Goal: Task Accomplishment & Management: Manage account settings

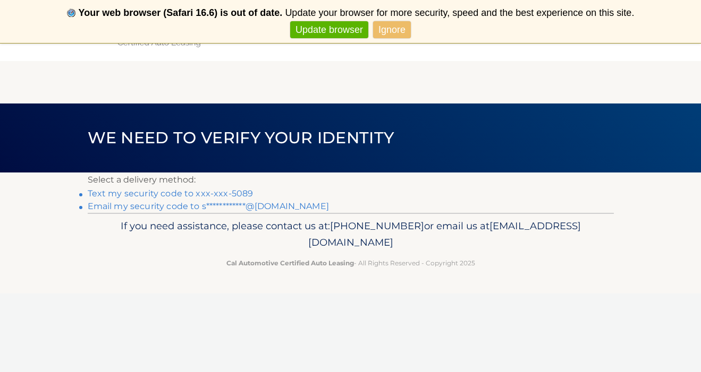
click at [335, 30] on link "Update browser" at bounding box center [329, 30] width 78 height 18
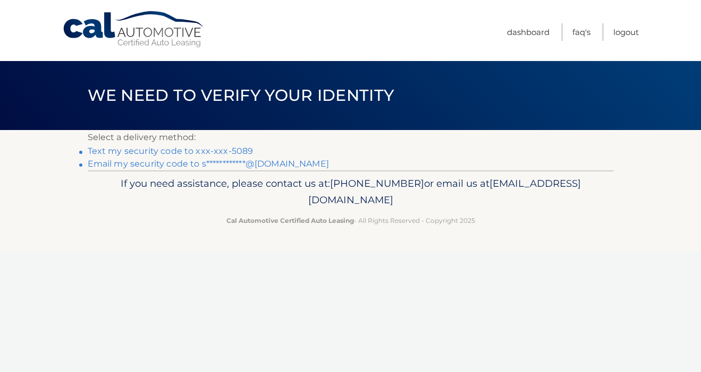
click at [159, 150] on link "Text my security code to xxx-xxx-5089" at bounding box center [171, 151] width 166 height 10
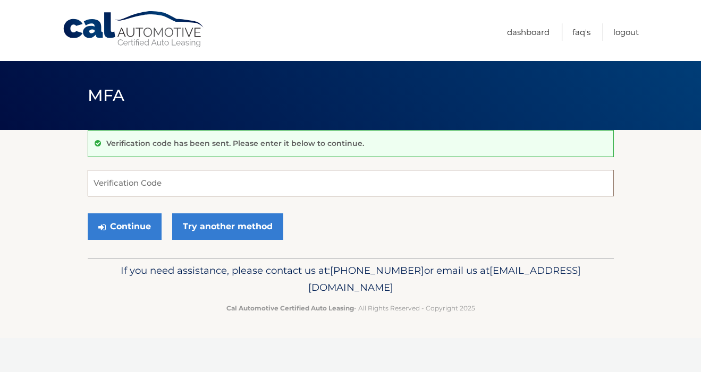
click at [144, 192] on input "Verification Code" at bounding box center [351, 183] width 526 height 27
type input "903564"
click at [128, 222] on button "Continue" at bounding box center [125, 227] width 74 height 27
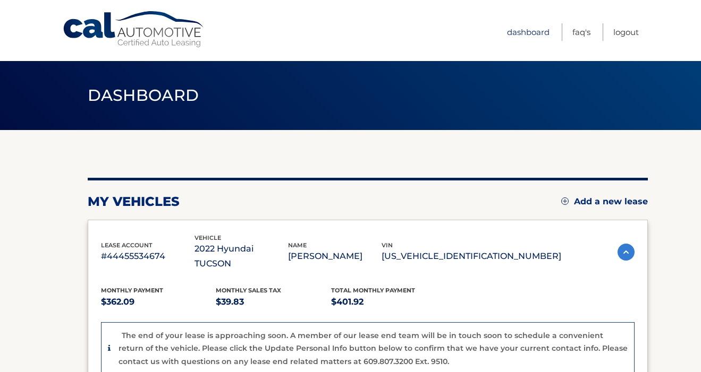
click at [521, 34] on link "Dashboard" at bounding box center [528, 32] width 43 height 18
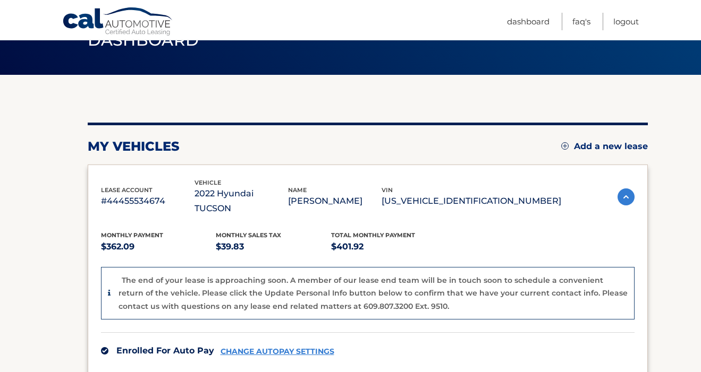
scroll to position [71, 0]
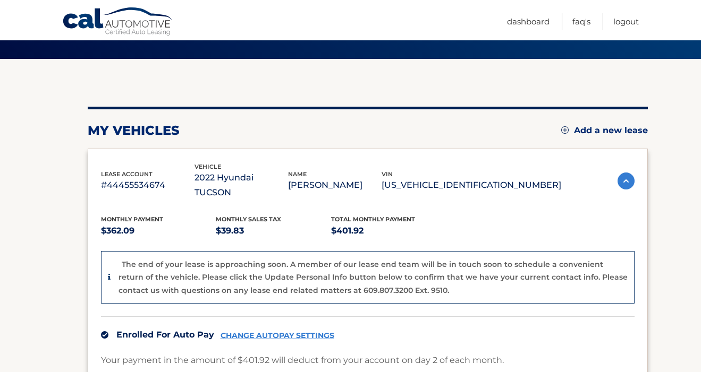
click at [627, 175] on img at bounding box center [625, 181] width 17 height 17
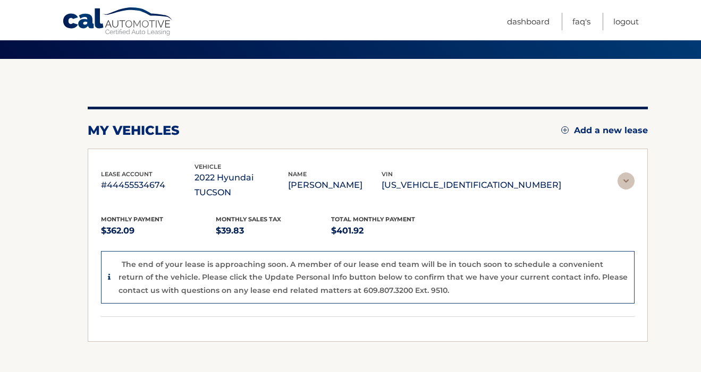
scroll to position [9, 0]
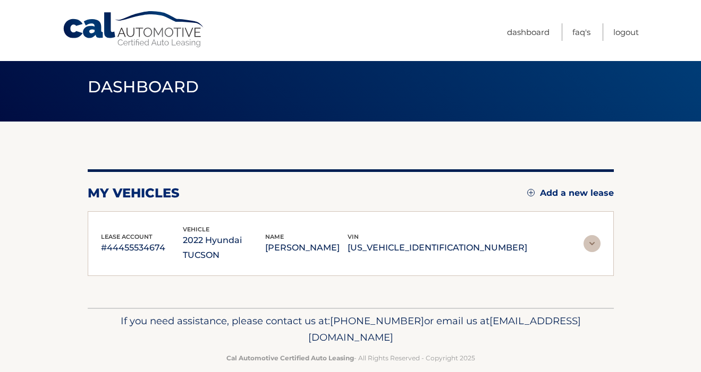
click at [589, 235] on img at bounding box center [591, 243] width 17 height 17
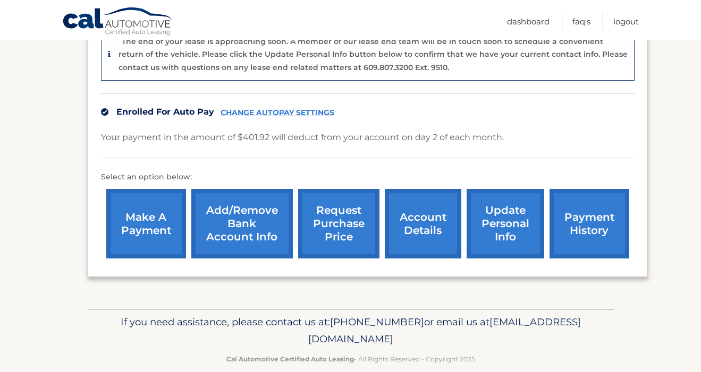
scroll to position [294, 0]
click at [435, 213] on link "account details" at bounding box center [423, 225] width 77 height 70
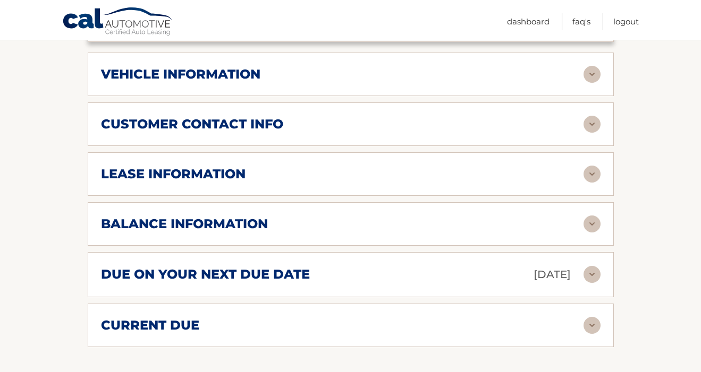
scroll to position [471, 0]
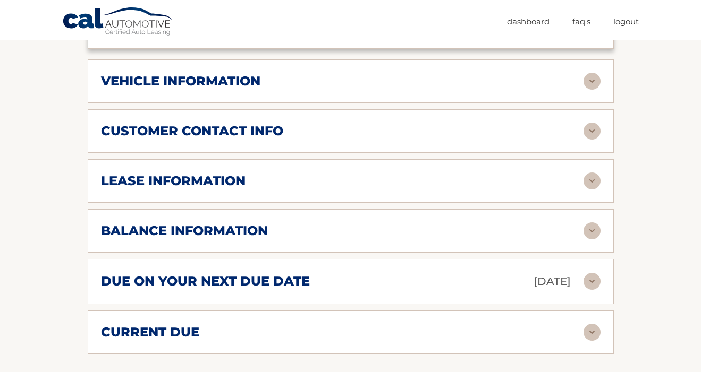
click at [496, 173] on div "lease information" at bounding box center [342, 181] width 482 height 16
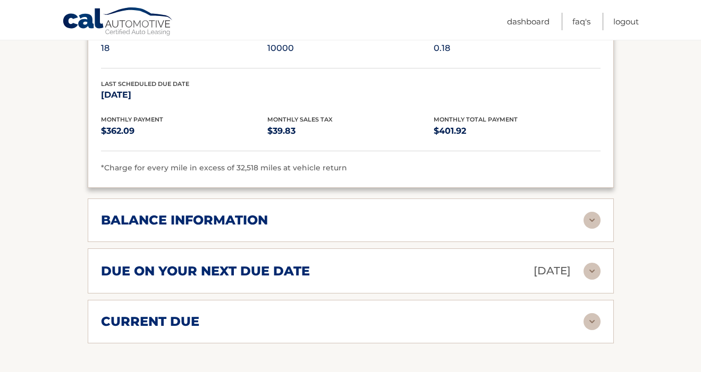
scroll to position [694, 0]
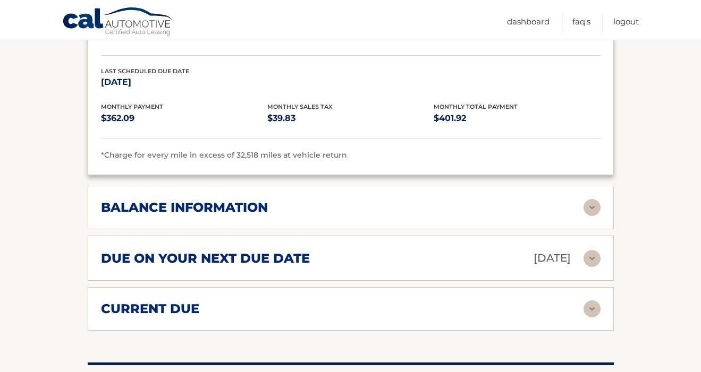
click at [585, 199] on img at bounding box center [591, 207] width 17 height 17
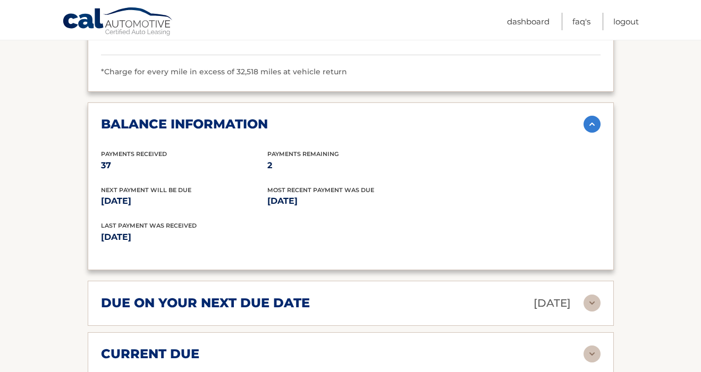
scroll to position [776, 0]
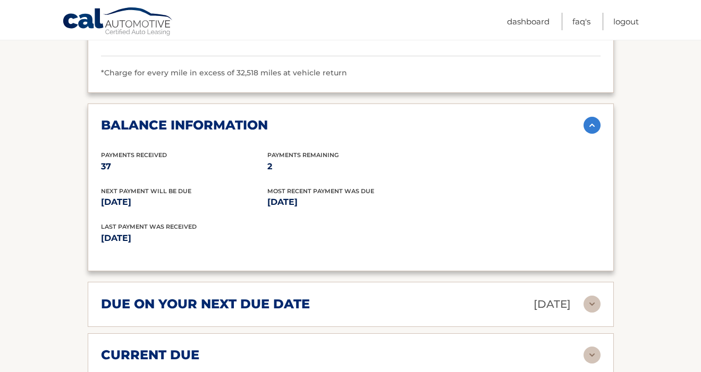
click at [333, 347] on div "current due" at bounding box center [342, 355] width 482 height 16
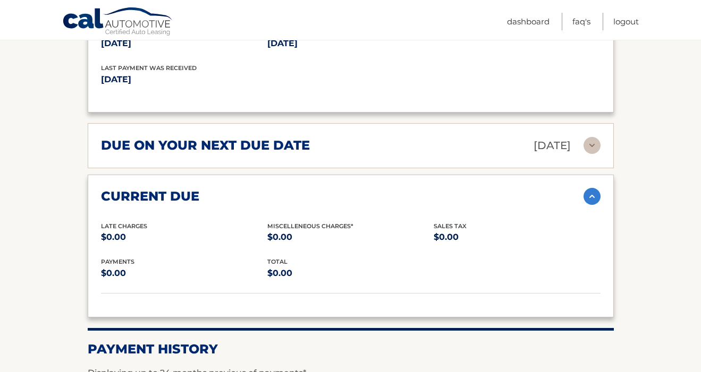
scroll to position [877, 0]
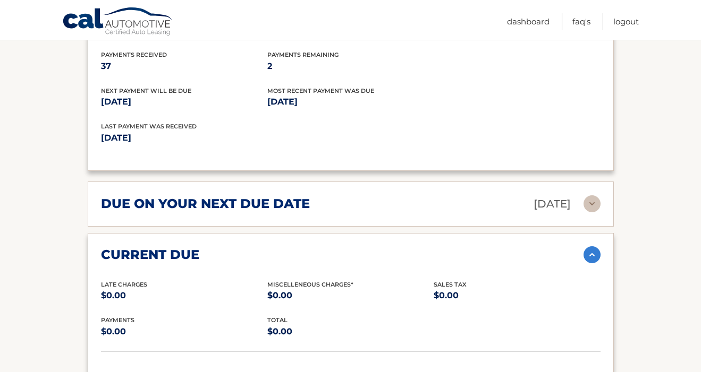
click at [587, 247] on img at bounding box center [591, 255] width 17 height 17
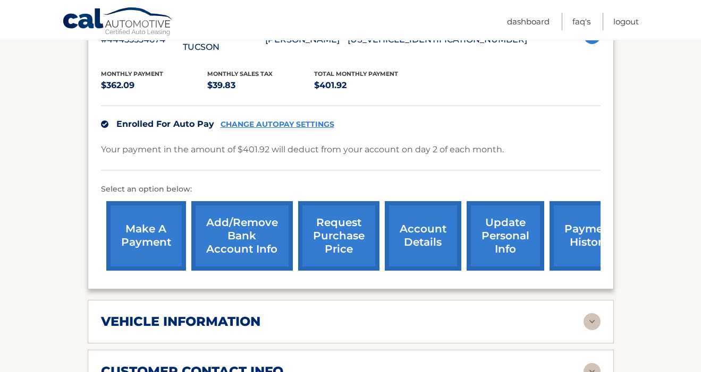
scroll to position [234, 0]
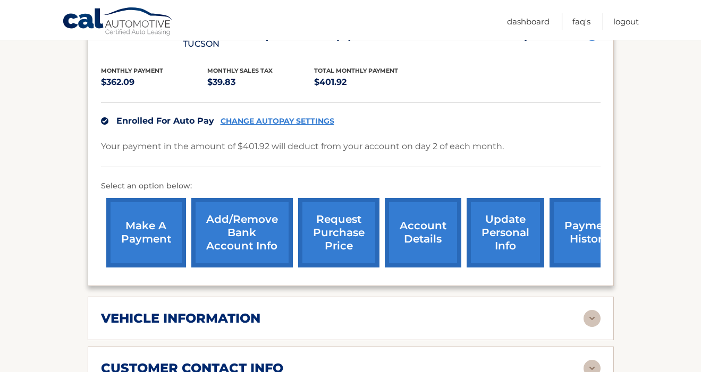
click at [421, 214] on link "account details" at bounding box center [423, 233] width 77 height 70
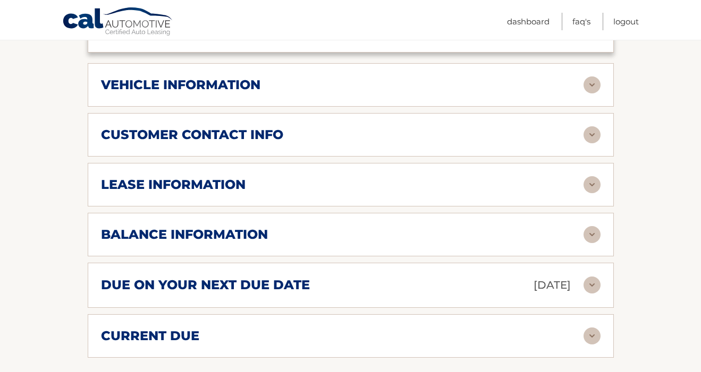
scroll to position [472, 0]
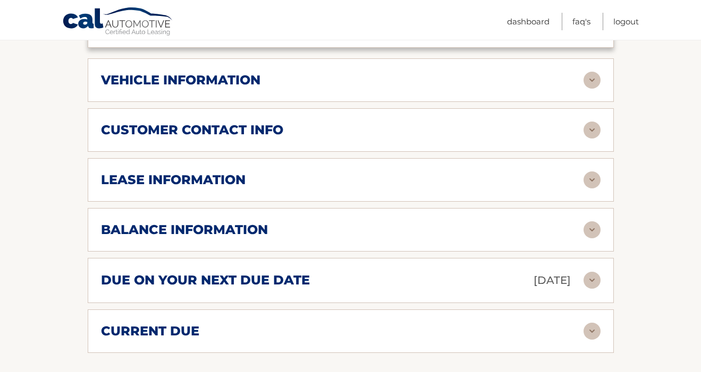
click at [653, 214] on section "Account Details | #44455534674 Back to Dashboard Manage Your Lease lease accoun…" at bounding box center [350, 120] width 701 height 924
click at [589, 222] on img at bounding box center [591, 230] width 17 height 17
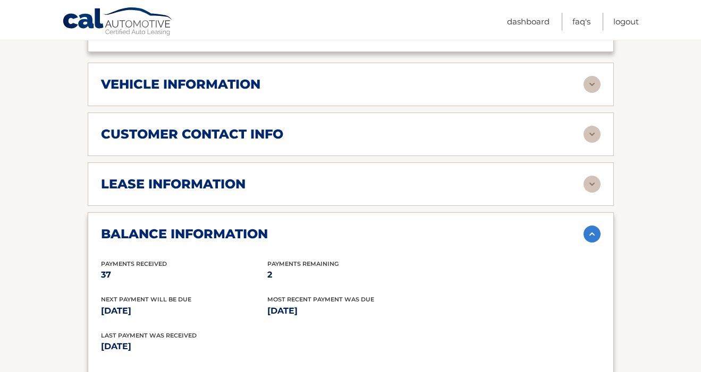
scroll to position [468, 0]
click at [593, 176] on img at bounding box center [591, 184] width 17 height 17
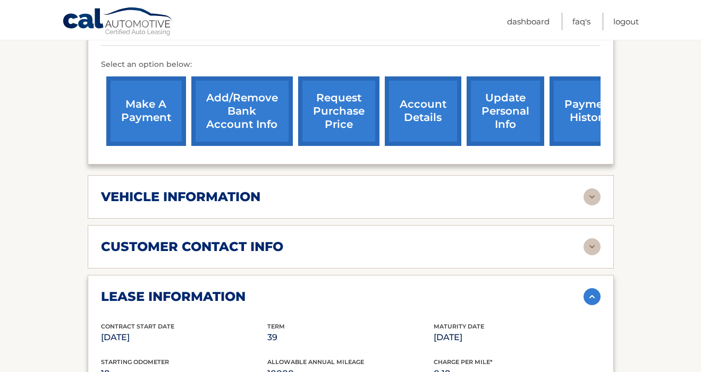
scroll to position [407, 0]
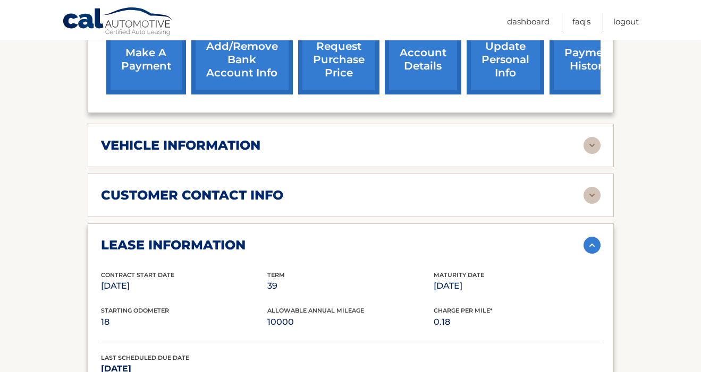
click at [589, 237] on img at bounding box center [591, 245] width 17 height 17
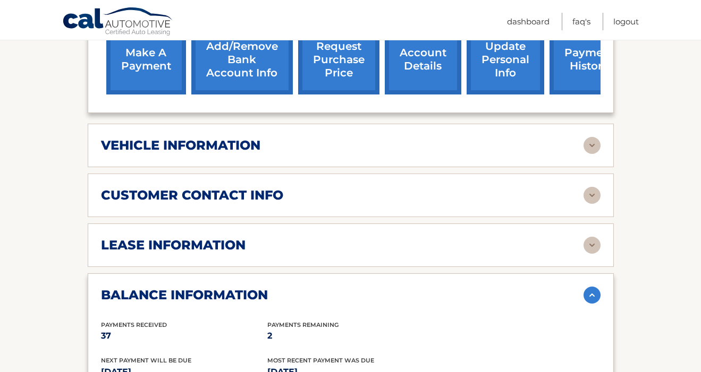
click at [593, 187] on img at bounding box center [591, 195] width 17 height 17
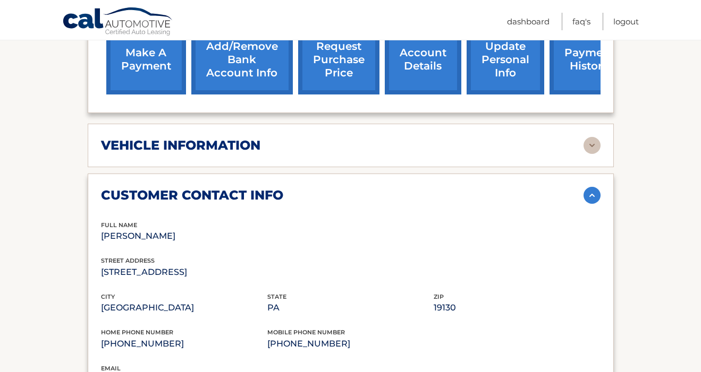
click at [593, 187] on img at bounding box center [591, 195] width 17 height 17
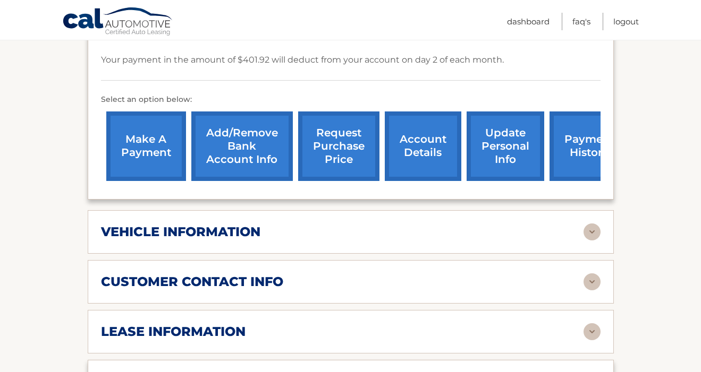
scroll to position [328, 0]
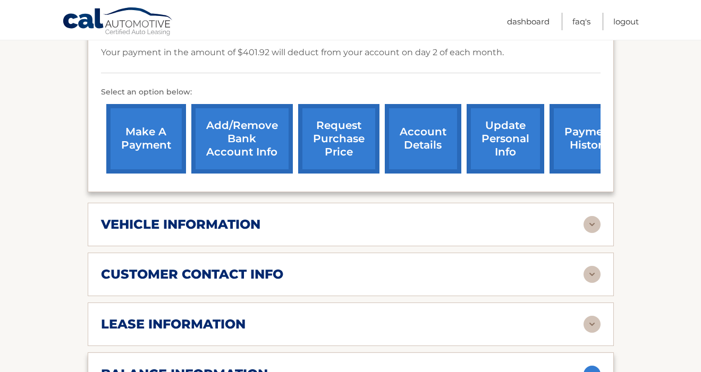
click at [596, 216] on img at bounding box center [591, 224] width 17 height 17
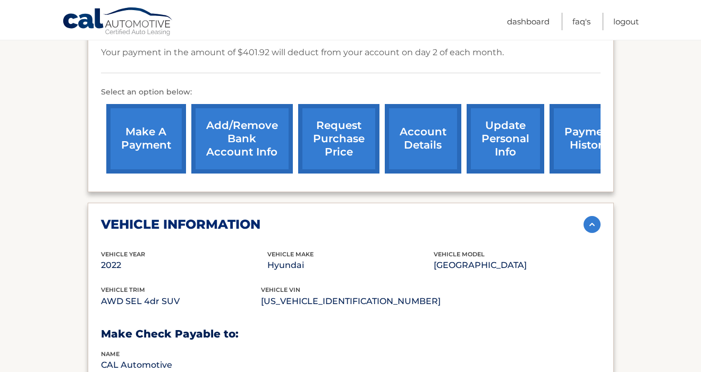
click at [592, 216] on img at bounding box center [591, 224] width 17 height 17
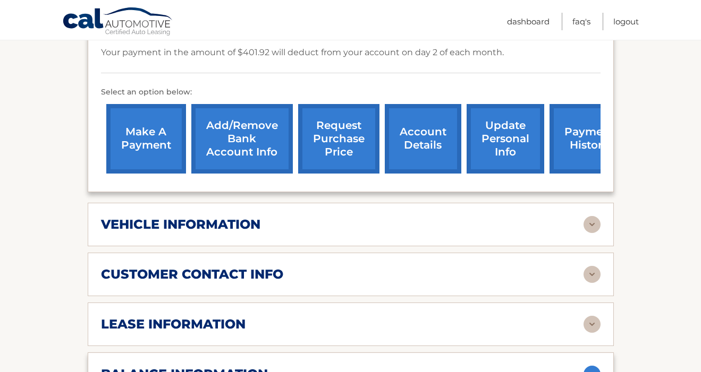
click at [592, 216] on img at bounding box center [591, 224] width 17 height 17
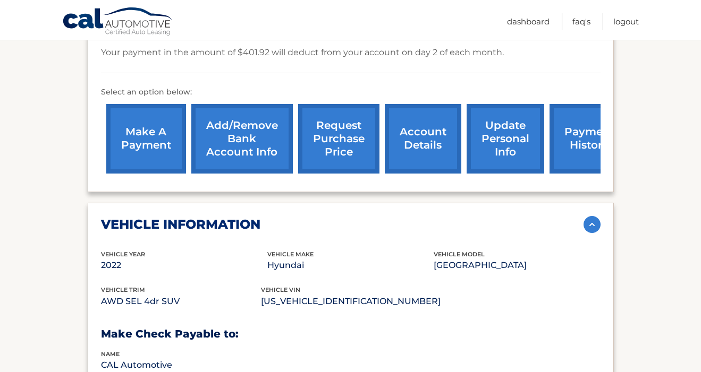
click at [592, 216] on img at bounding box center [591, 224] width 17 height 17
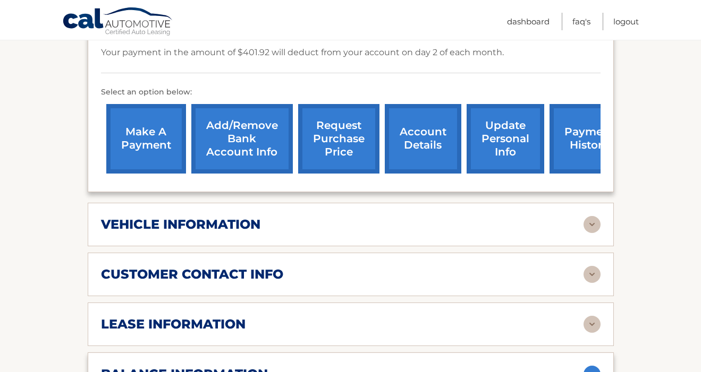
click at [593, 266] on img at bounding box center [591, 274] width 17 height 17
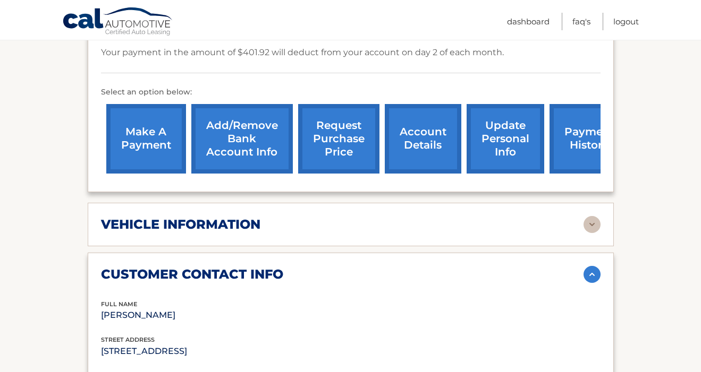
click at [593, 266] on img at bounding box center [591, 274] width 17 height 17
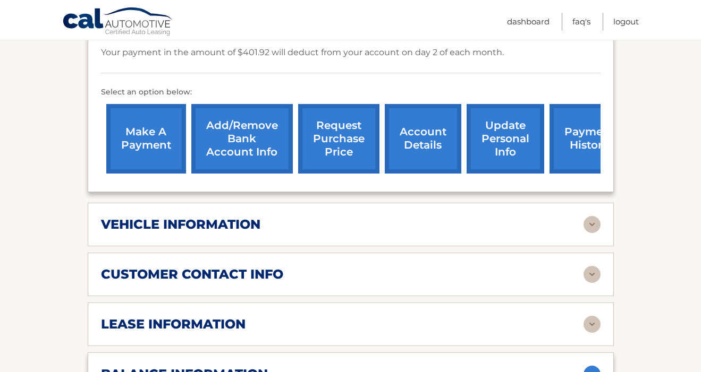
click at [596, 266] on img at bounding box center [591, 274] width 17 height 17
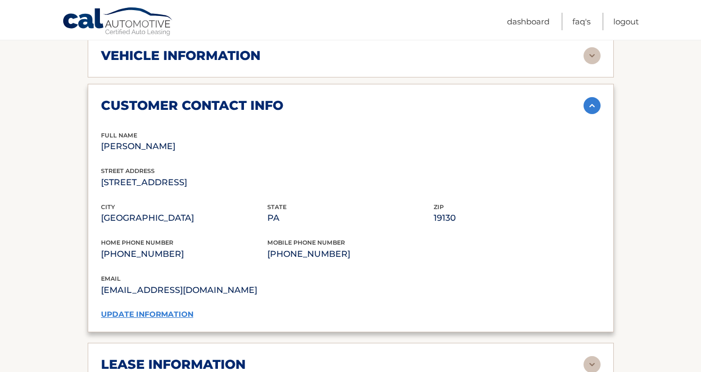
scroll to position [483, 0]
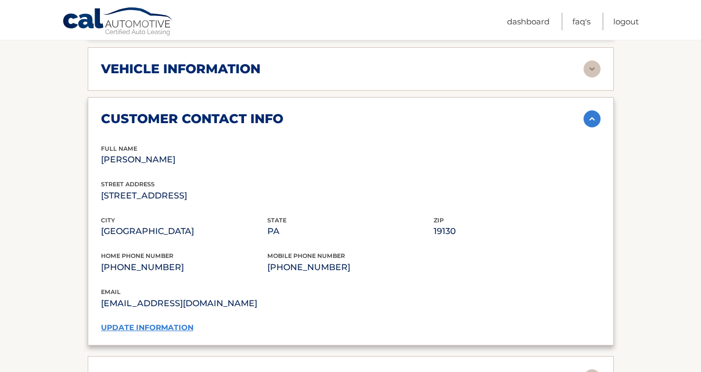
click at [591, 111] on img at bounding box center [591, 119] width 17 height 17
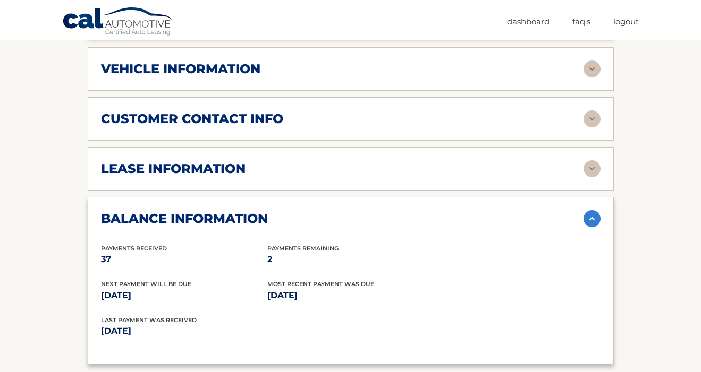
click at [589, 160] on img at bounding box center [591, 168] width 17 height 17
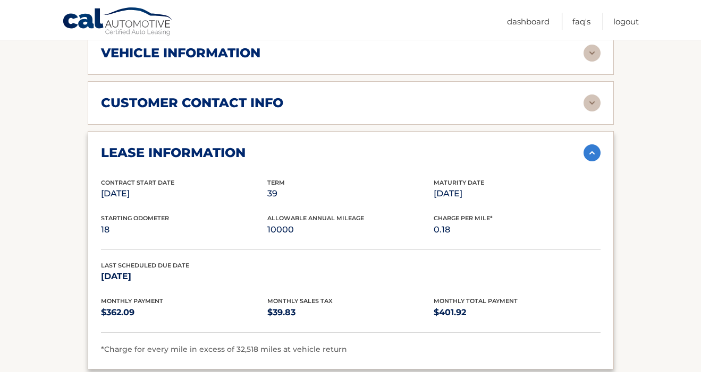
scroll to position [500, 0]
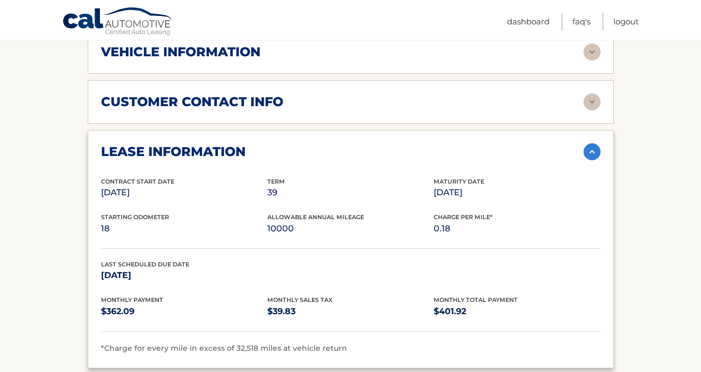
click at [588, 143] on img at bounding box center [591, 151] width 17 height 17
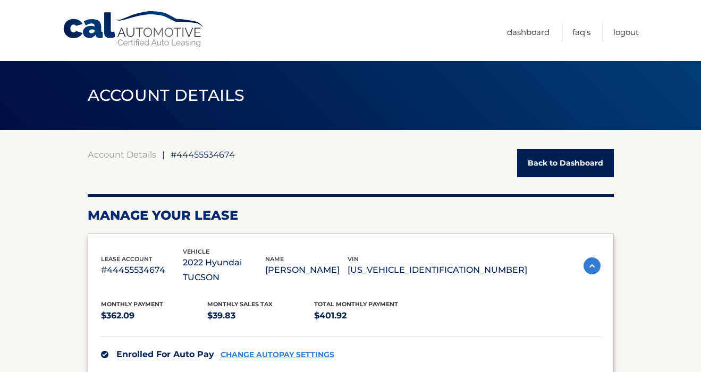
scroll to position [0, 0]
